Goal: Information Seeking & Learning: Learn about a topic

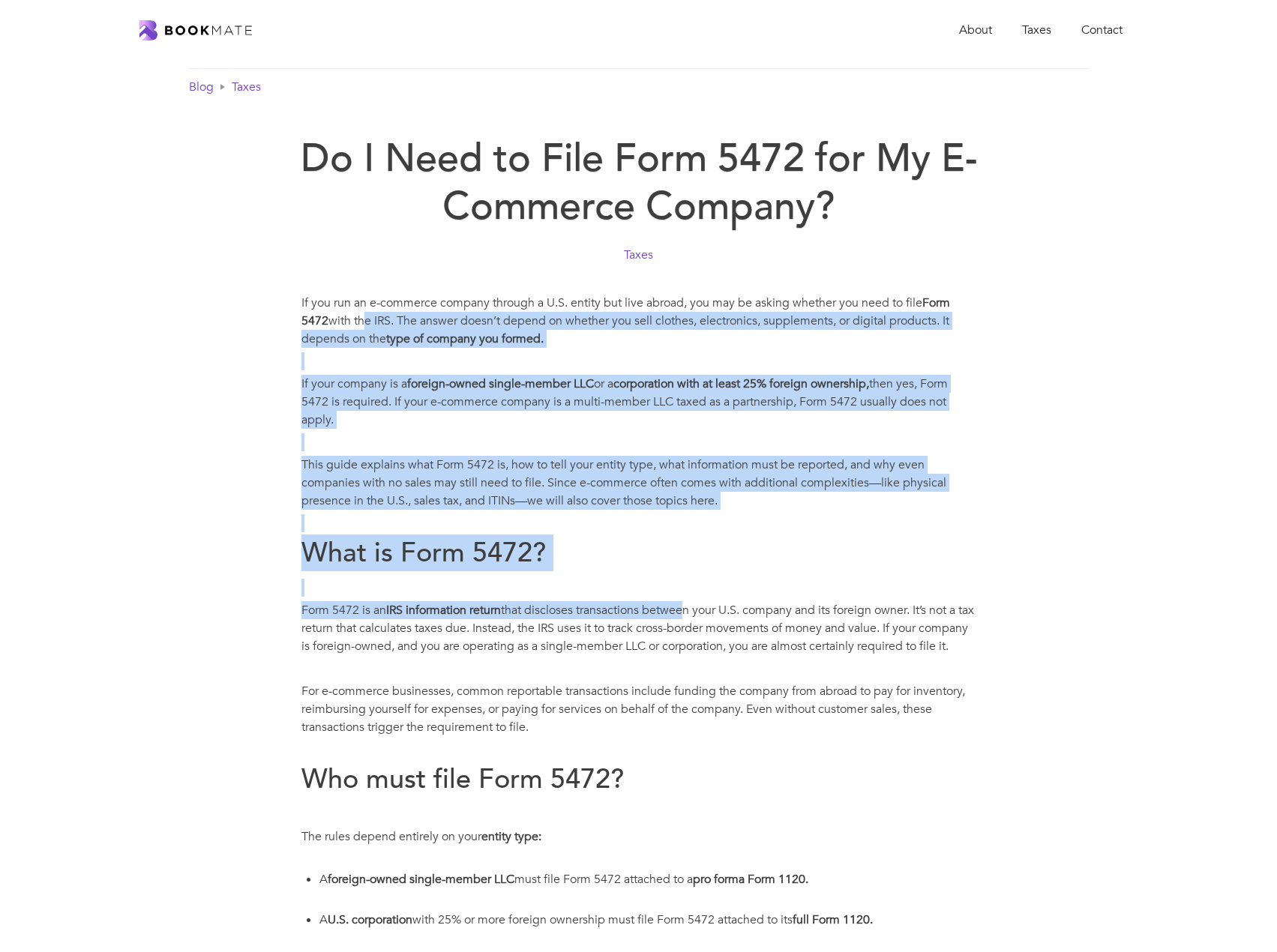
drag, startPoint x: 363, startPoint y: 321, endPoint x: 687, endPoint y: 608, distance: 432.8
click at [687, 608] on p "Form 5472 is an IRS information return that discloses transactions between your…" at bounding box center [638, 628] width 675 height 54
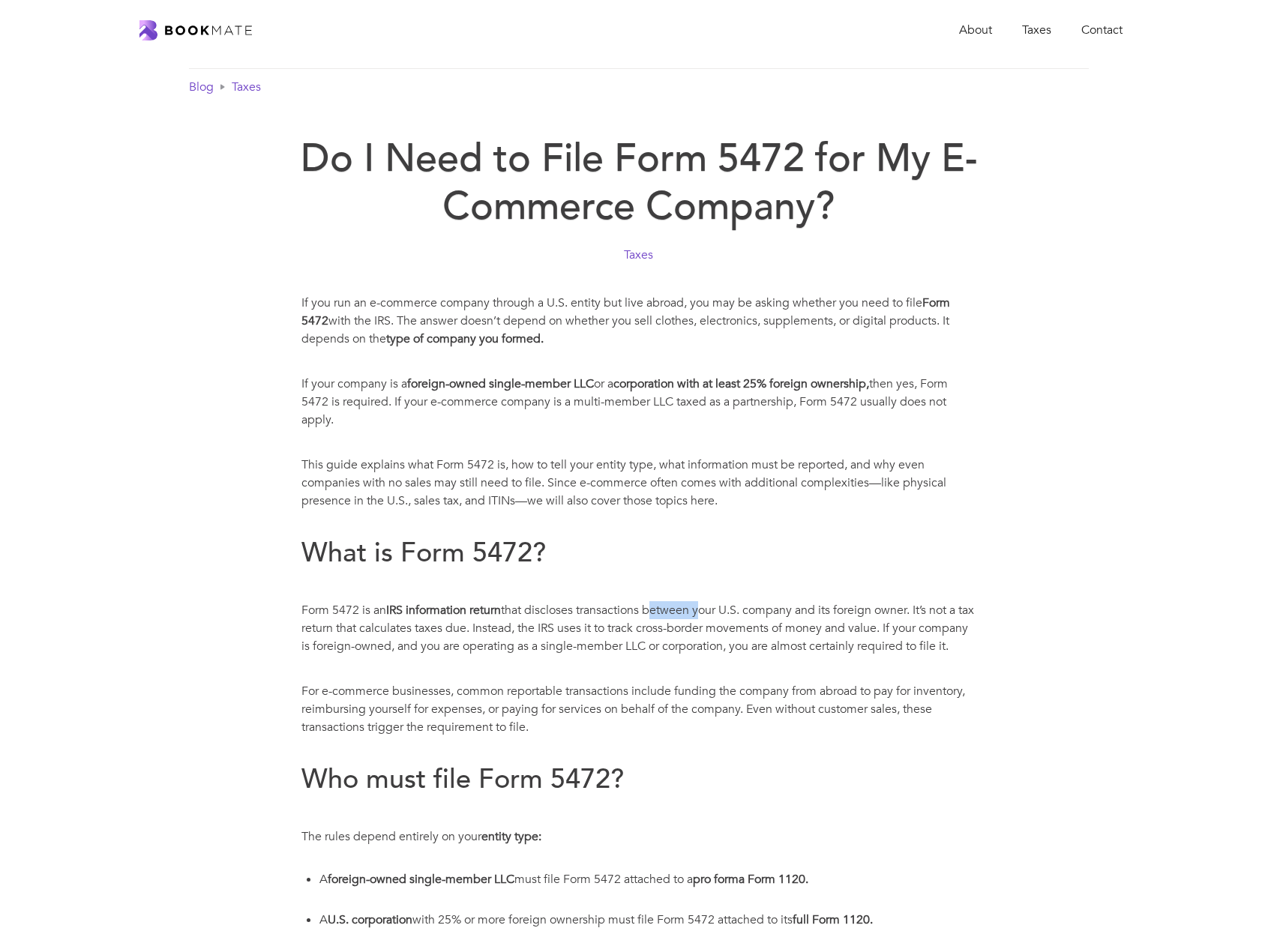
click at [687, 608] on p "Form 5472 is an IRS information return that discloses transactions between your…" at bounding box center [638, 628] width 675 height 54
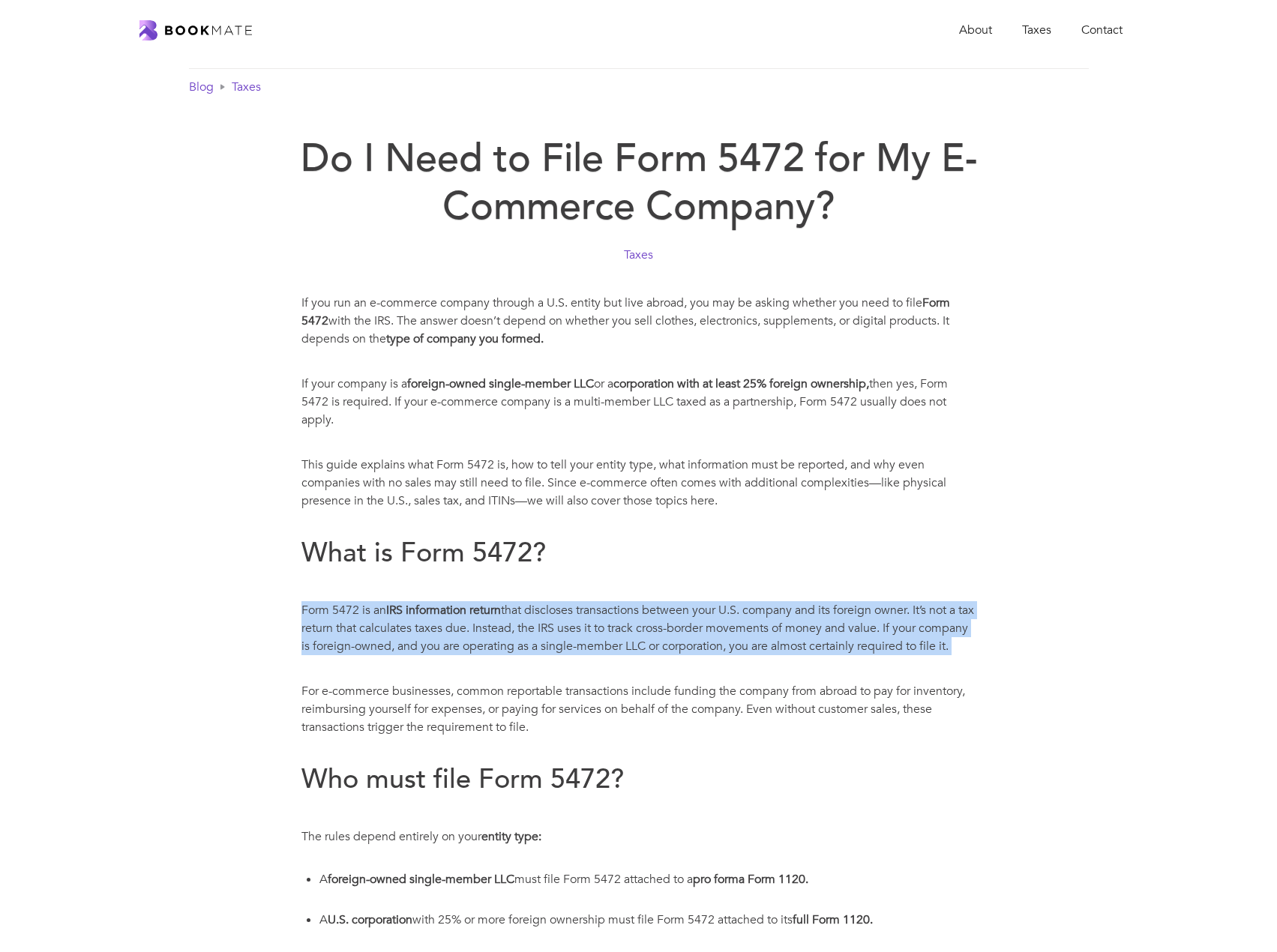
click at [687, 608] on p "Form 5472 is an IRS information return that discloses transactions between your…" at bounding box center [638, 628] width 675 height 54
click at [626, 635] on p "Form 5472 is an IRS information return that discloses transactions between your…" at bounding box center [638, 628] width 675 height 54
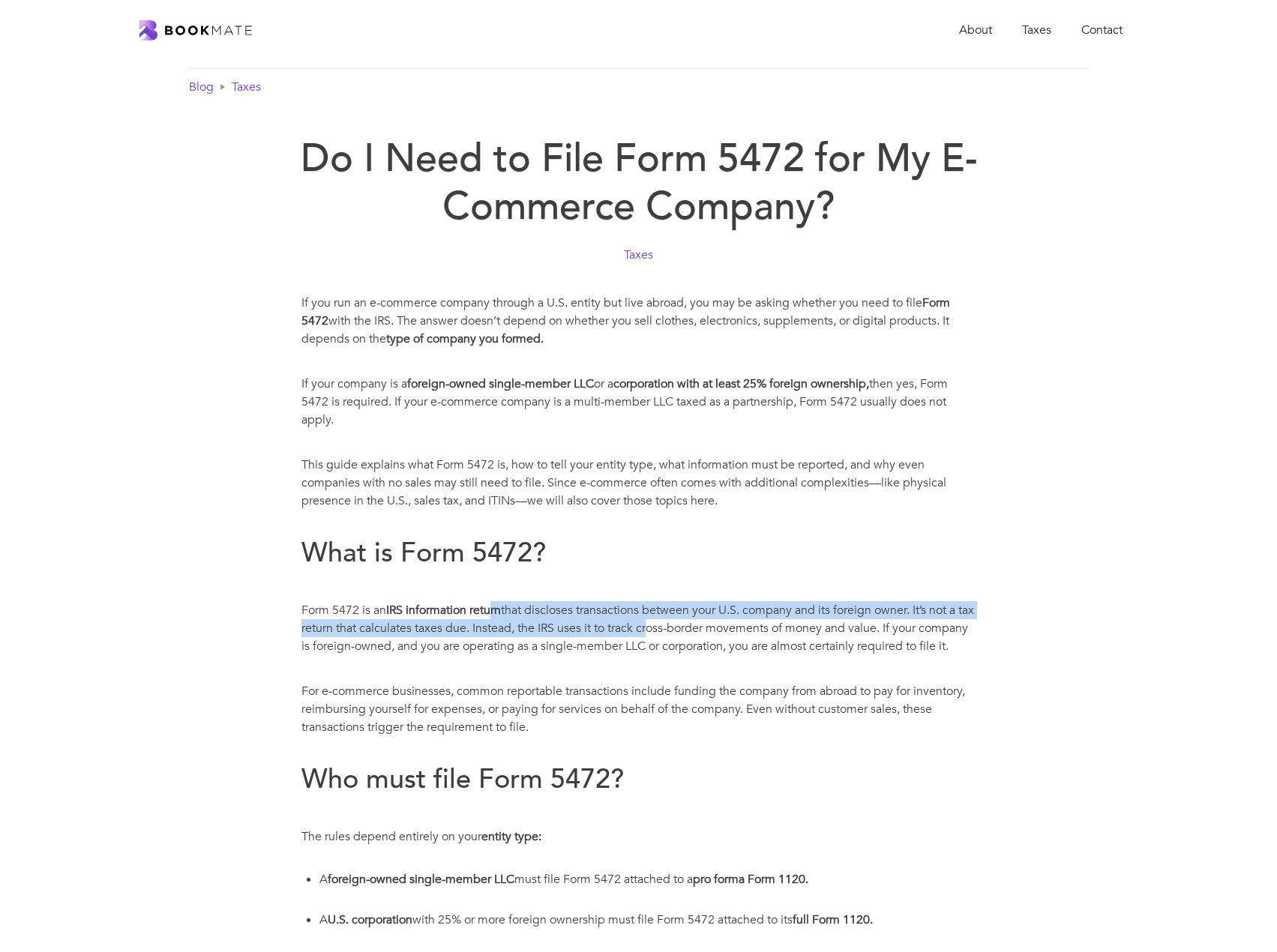
drag, startPoint x: 608, startPoint y: 618, endPoint x: 494, endPoint y: 617, distance: 114.0
click at [494, 617] on p "Form 5472 is an IRS information return that discloses transactions between your…" at bounding box center [638, 628] width 675 height 54
click at [494, 617] on strong "IRS information return" at bounding box center [443, 610] width 115 height 17
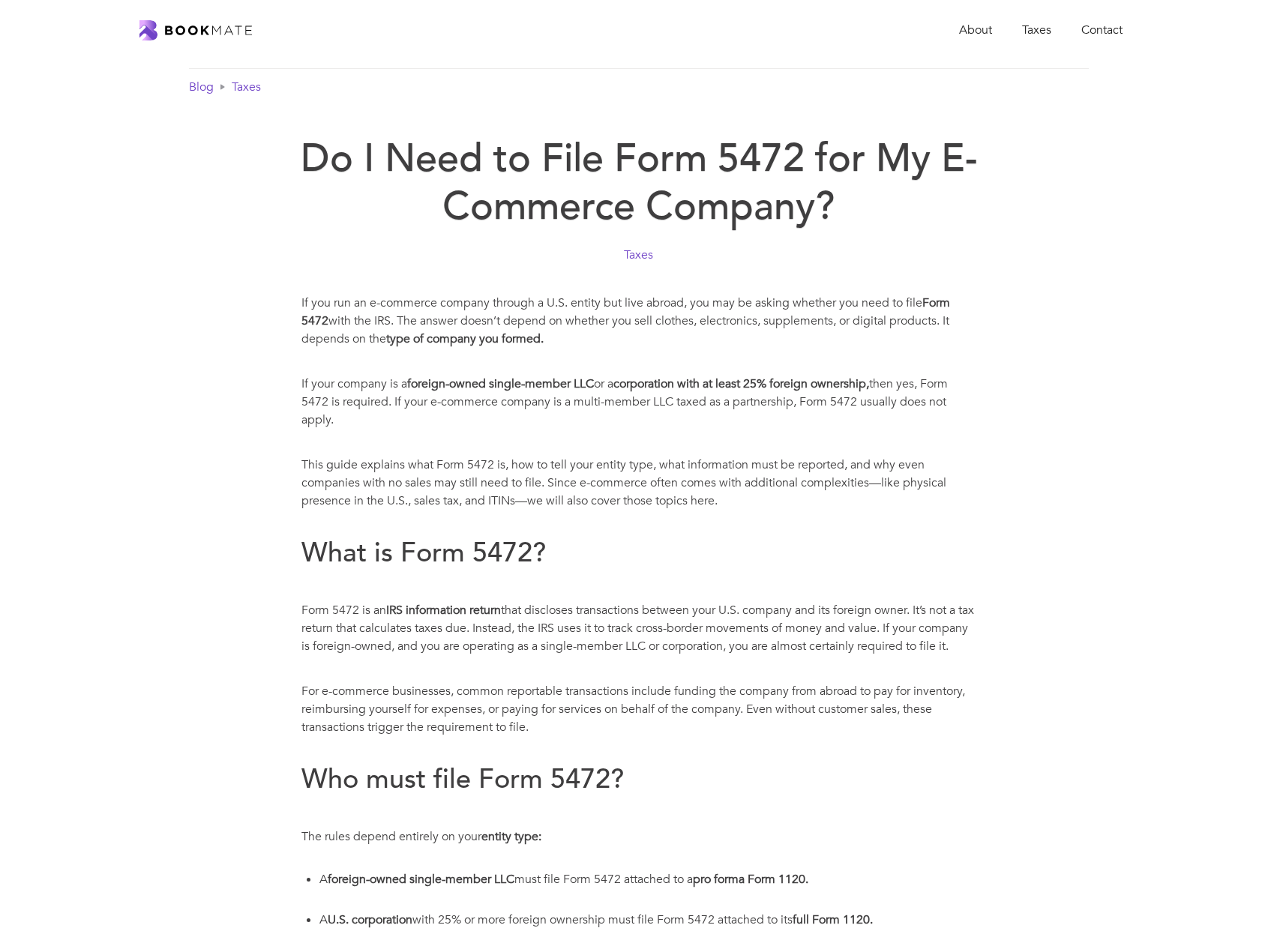
drag, startPoint x: 374, startPoint y: 617, endPoint x: 648, endPoint y: 671, distance: 279.3
click at [648, 656] on p "Form 5472 is an IRS information return that discloses transactions between your…" at bounding box center [638, 628] width 675 height 54
drag, startPoint x: 315, startPoint y: 608, endPoint x: 330, endPoint y: 611, distance: 15.3
click at [330, 611] on p "Form 5472 is an IRS information return that discloses transactions between your…" at bounding box center [638, 628] width 675 height 54
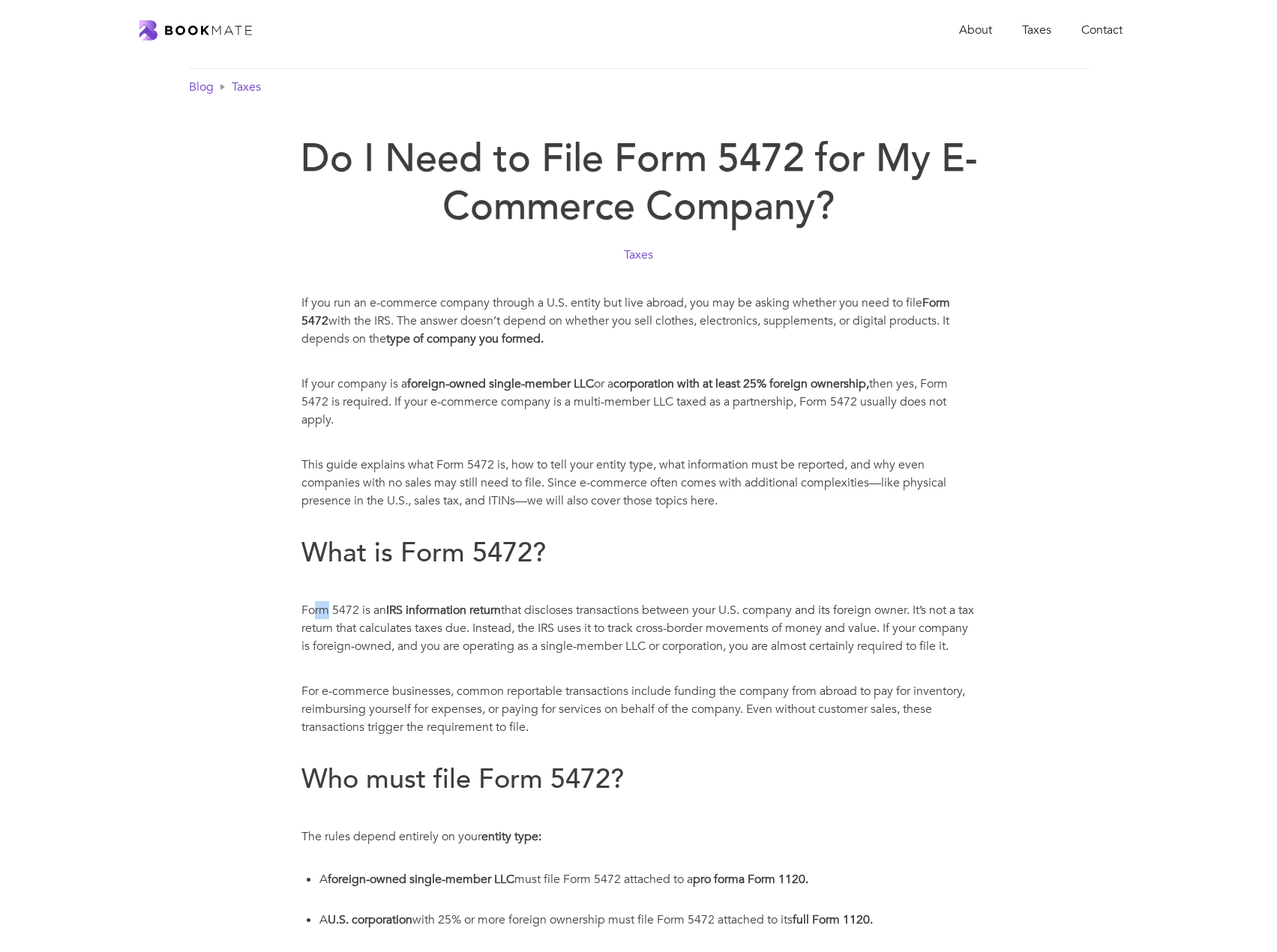
click at [330, 611] on p "Form 5472 is an IRS information return that discloses transactions between your…" at bounding box center [638, 628] width 675 height 54
drag, startPoint x: 304, startPoint y: 608, endPoint x: 355, endPoint y: 662, distance: 74.3
click at [355, 656] on p "Form 5472 is an IRS information return that discloses transactions between your…" at bounding box center [638, 628] width 675 height 54
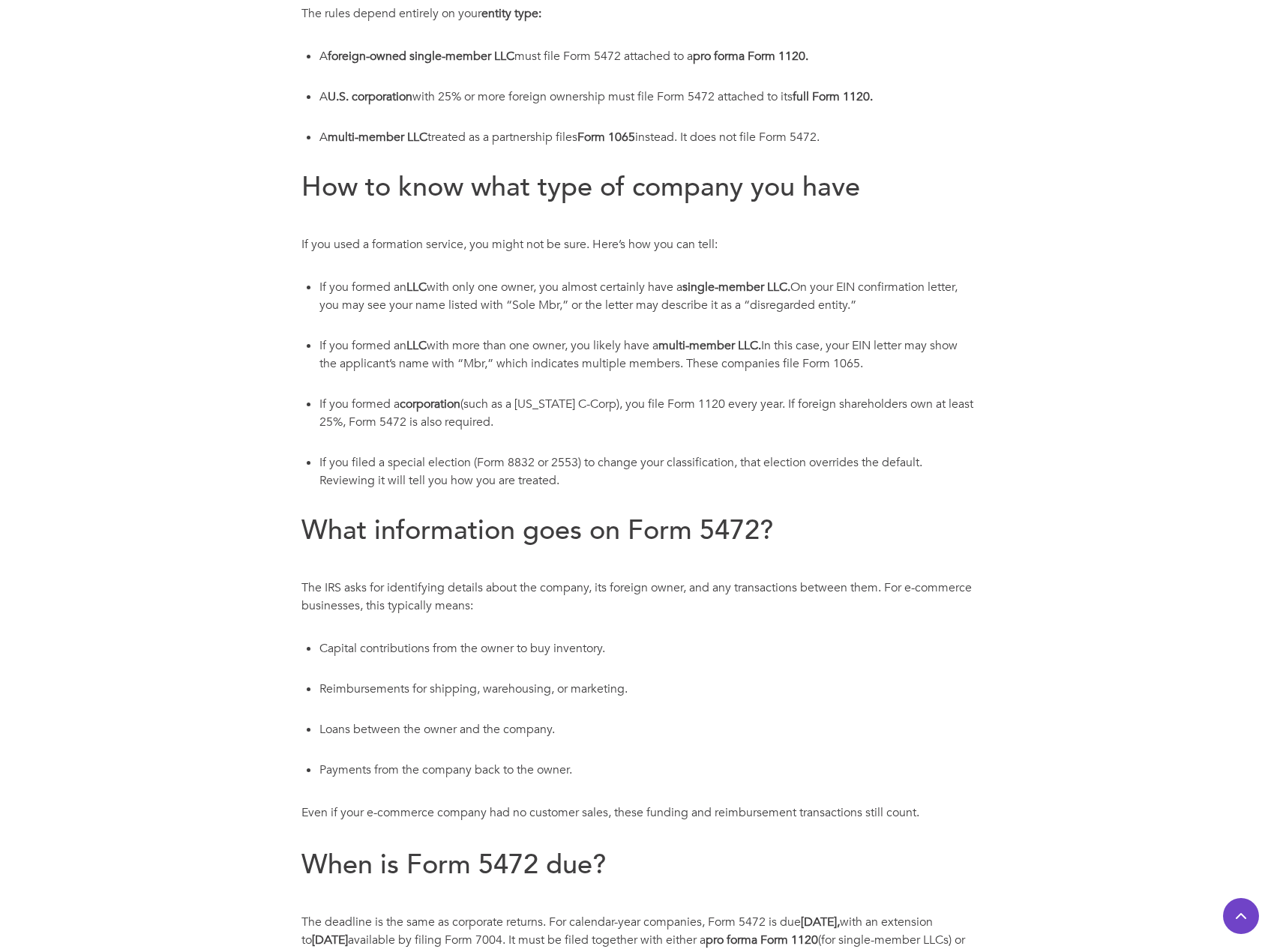
scroll to position [825, 0]
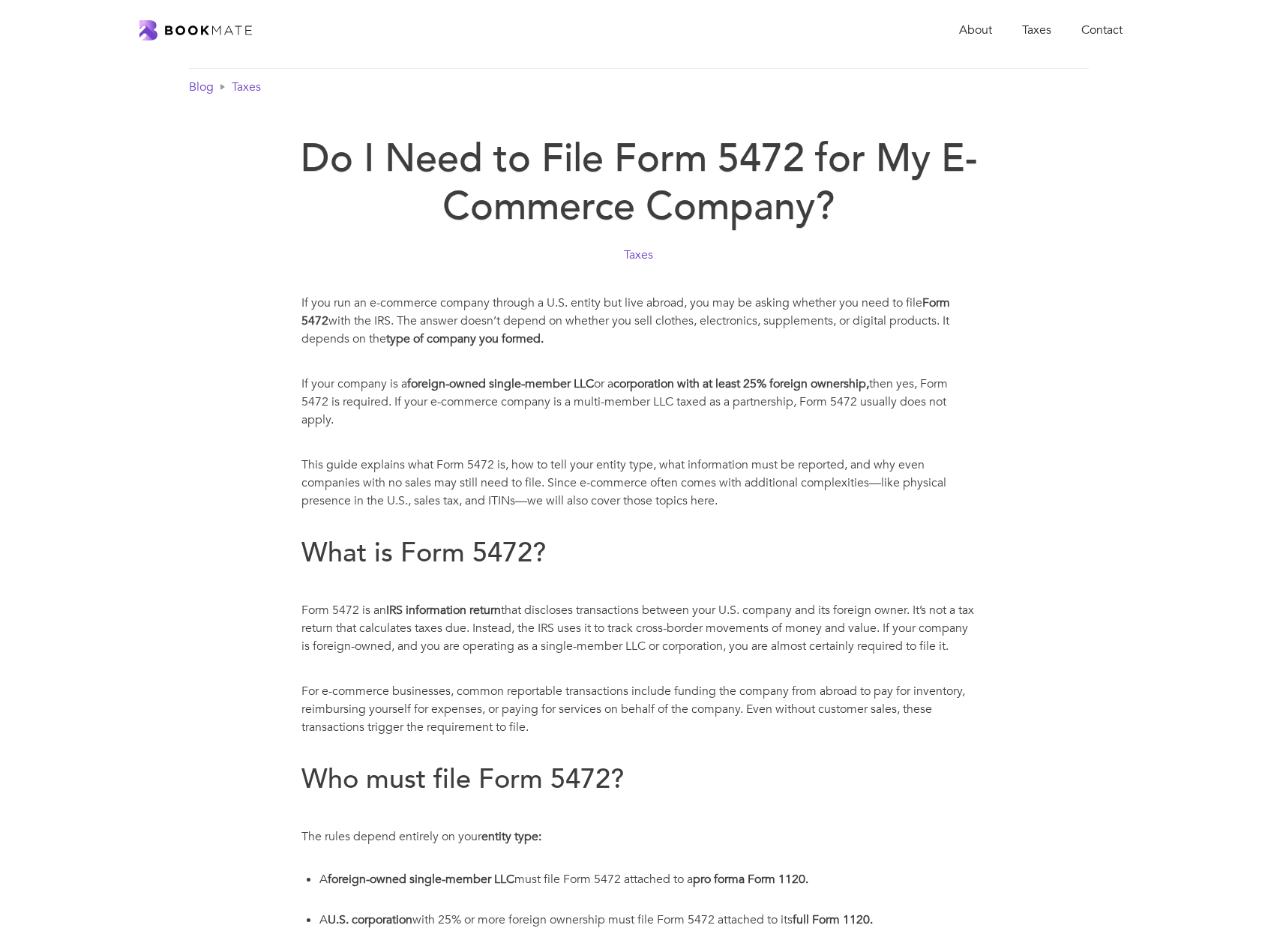
drag, startPoint x: 304, startPoint y: 607, endPoint x: 376, endPoint y: 663, distance: 91.2
click at [376, 656] on p "Form 5472 is an IRS information return that discloses transactions between your…" at bounding box center [638, 628] width 675 height 54
drag, startPoint x: 285, startPoint y: 608, endPoint x: 381, endPoint y: 663, distance: 110.6
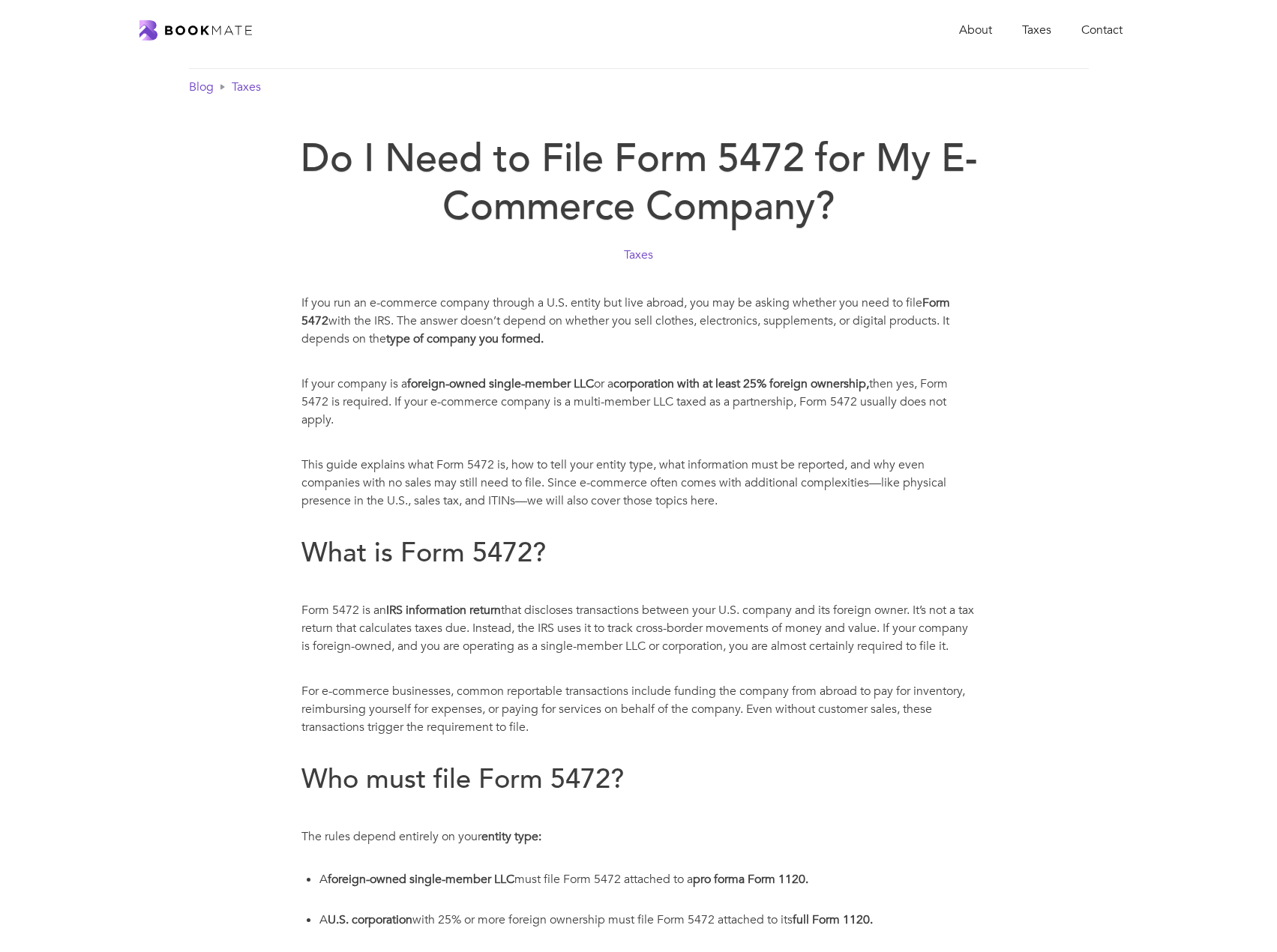
copy p "Form 5472 is an IRS information return that discloses transactions between your…"
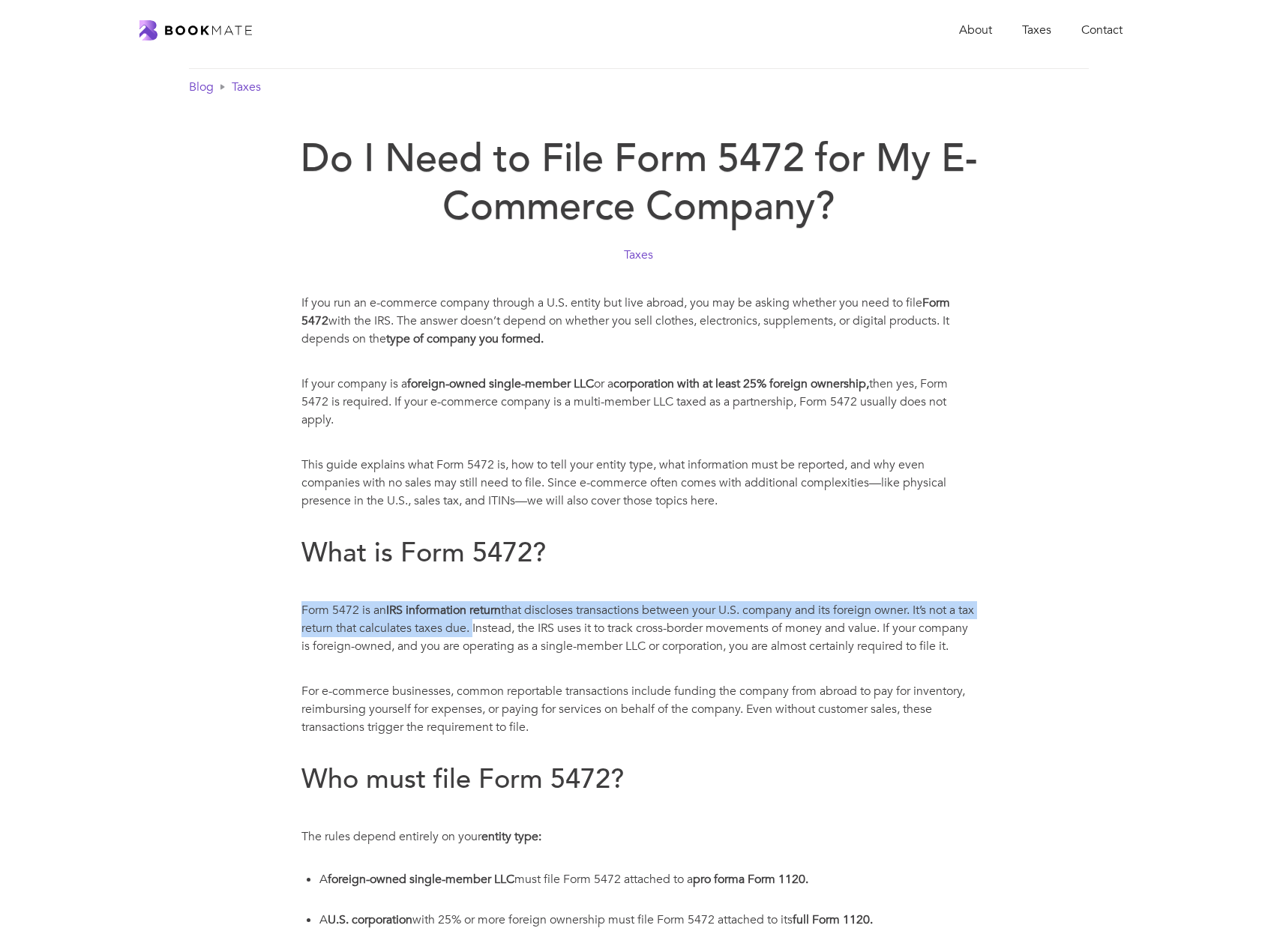
drag, startPoint x: 301, startPoint y: 608, endPoint x: 490, endPoint y: 628, distance: 190.1
click at [490, 628] on p "Form 5472 is an IRS information return that discloses transactions between your…" at bounding box center [638, 628] width 675 height 54
copy p "Form 5472 is an IRS information return that discloses transactions between your…"
